Goal: Find specific page/section: Find specific page/section

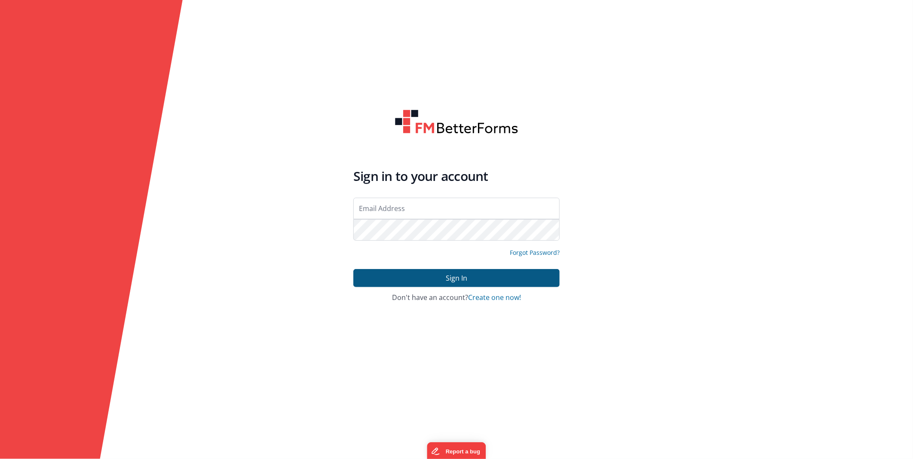
type input "[EMAIL_ADDRESS][DOMAIN_NAME]"
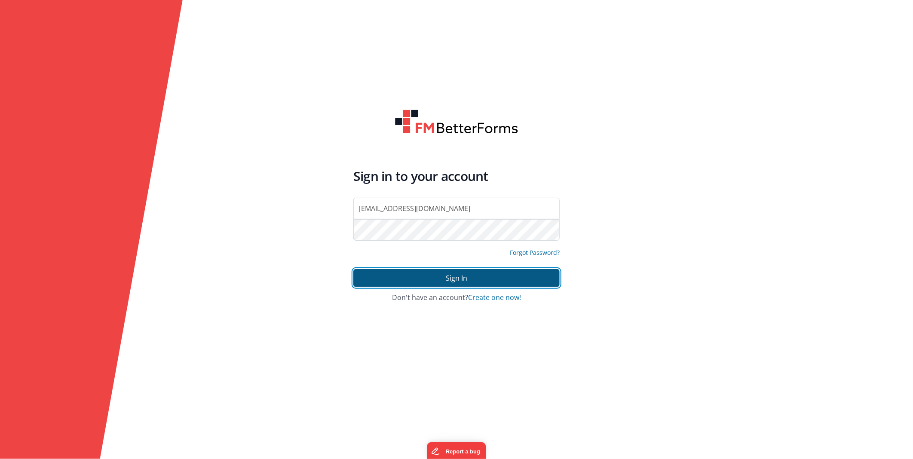
click at [394, 277] on button "Sign In" at bounding box center [456, 278] width 206 height 18
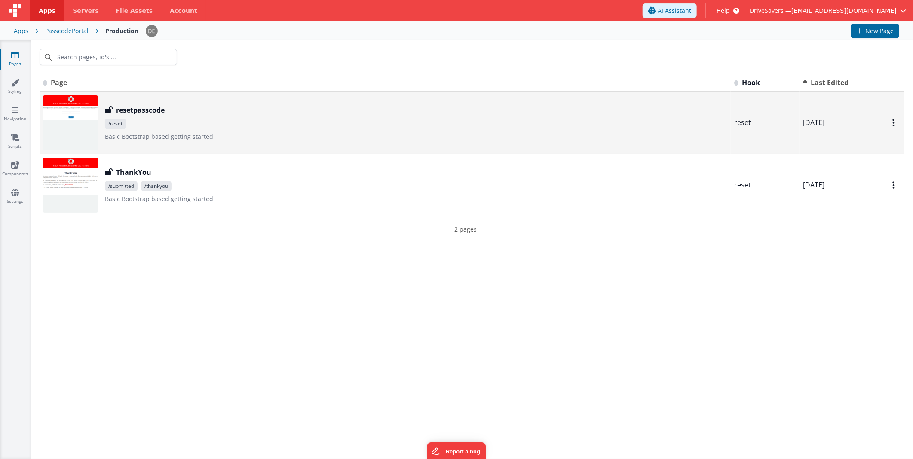
click at [140, 119] on span "/reset" at bounding box center [416, 124] width 622 height 10
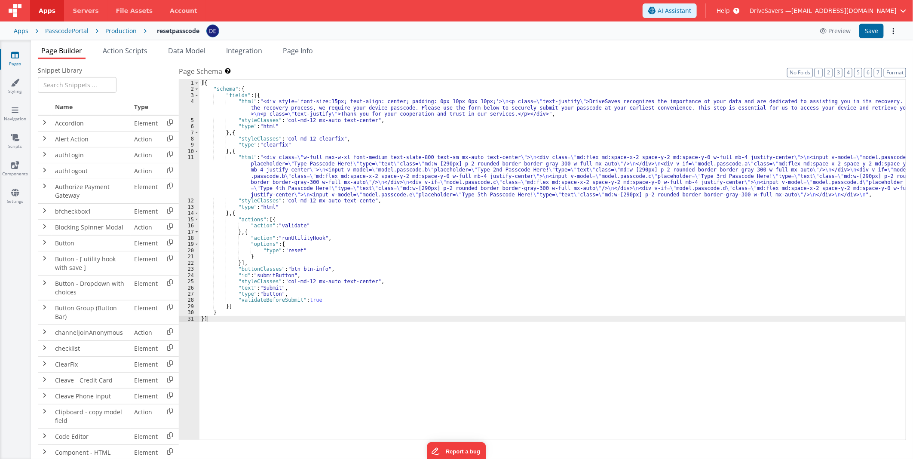
click at [400, 33] on div "resetpasscode Preview Save" at bounding box center [523, 31] width 753 height 15
click at [122, 35] on div "Apps PasscodePortal Production resetpasscode Preview Save" at bounding box center [456, 30] width 913 height 19
click at [118, 28] on div "Production" at bounding box center [120, 31] width 31 height 9
